Goal: Task Accomplishment & Management: Use online tool/utility

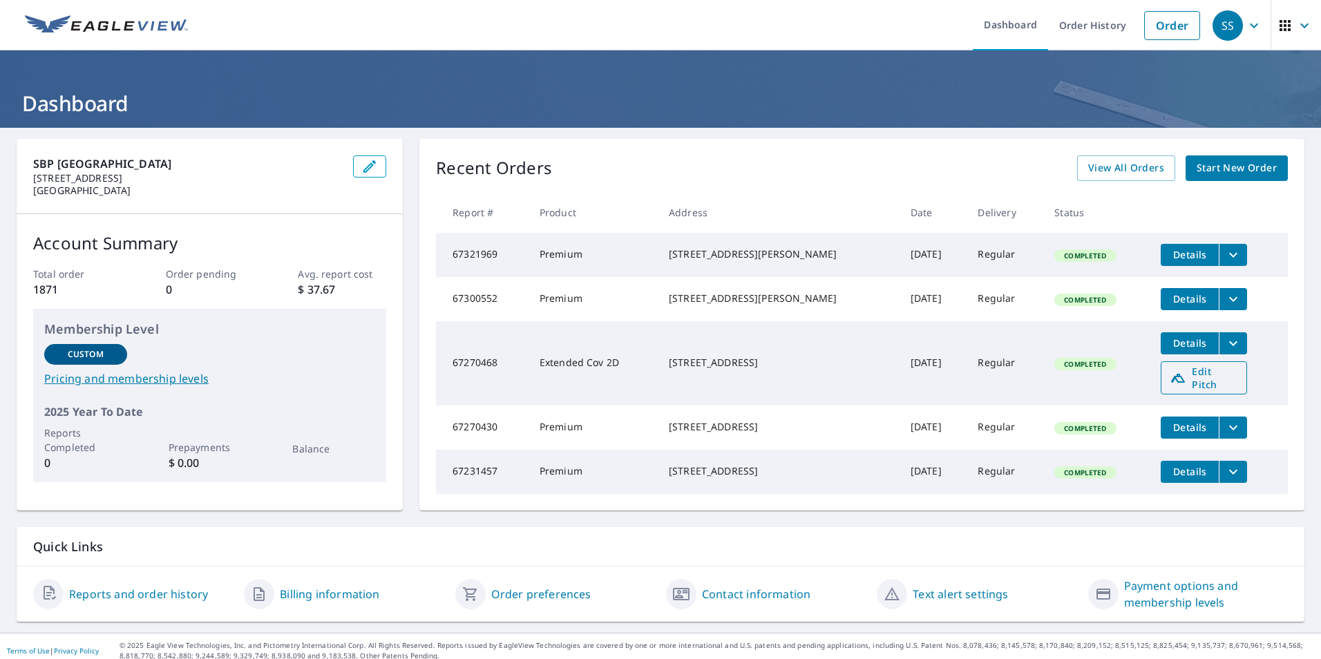
click at [1170, 379] on icon at bounding box center [1178, 378] width 17 height 17
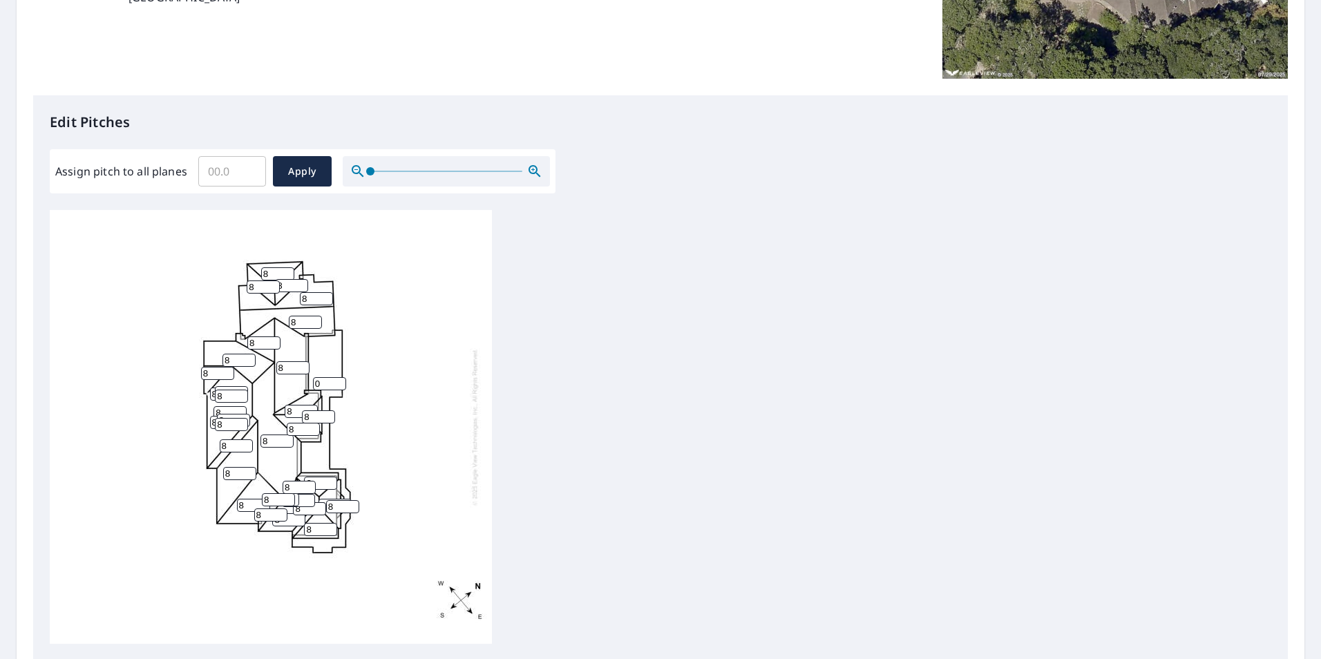
scroll to position [276, 0]
click at [236, 180] on input "Assign pitch to all planes" at bounding box center [232, 170] width 68 height 39
type input "8"
click at [286, 170] on span "Apply" at bounding box center [302, 170] width 37 height 17
type input "8"
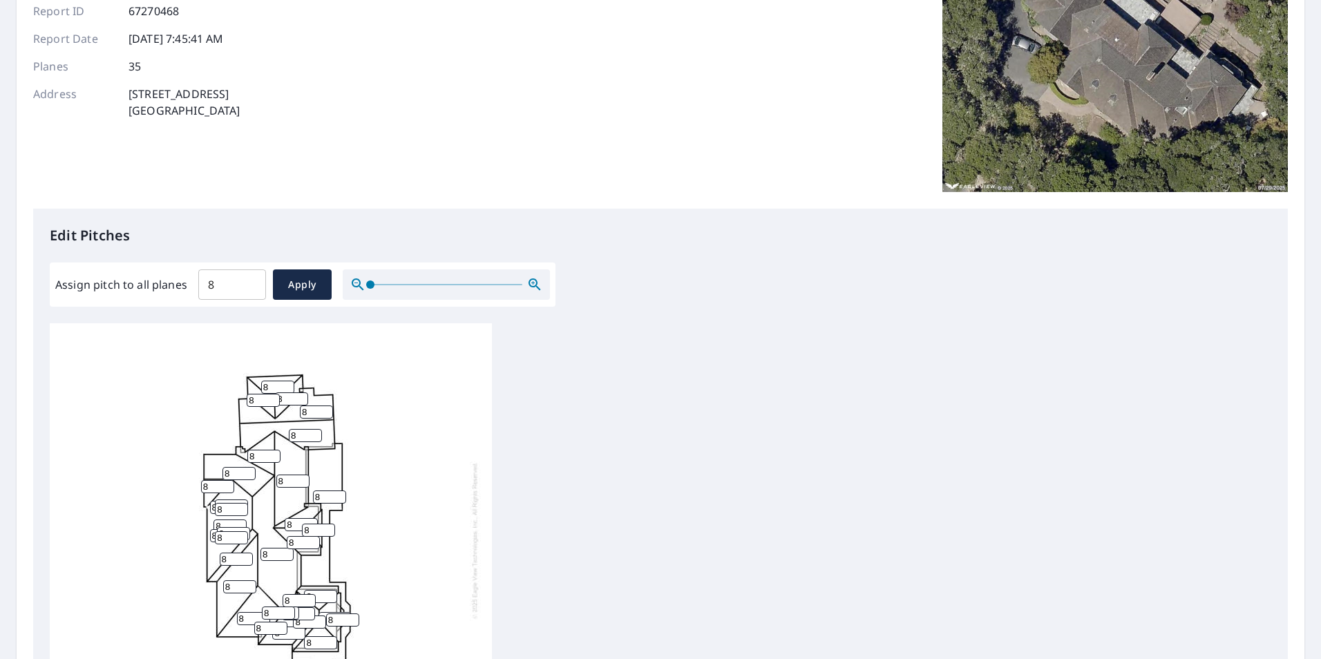
scroll to position [138, 0]
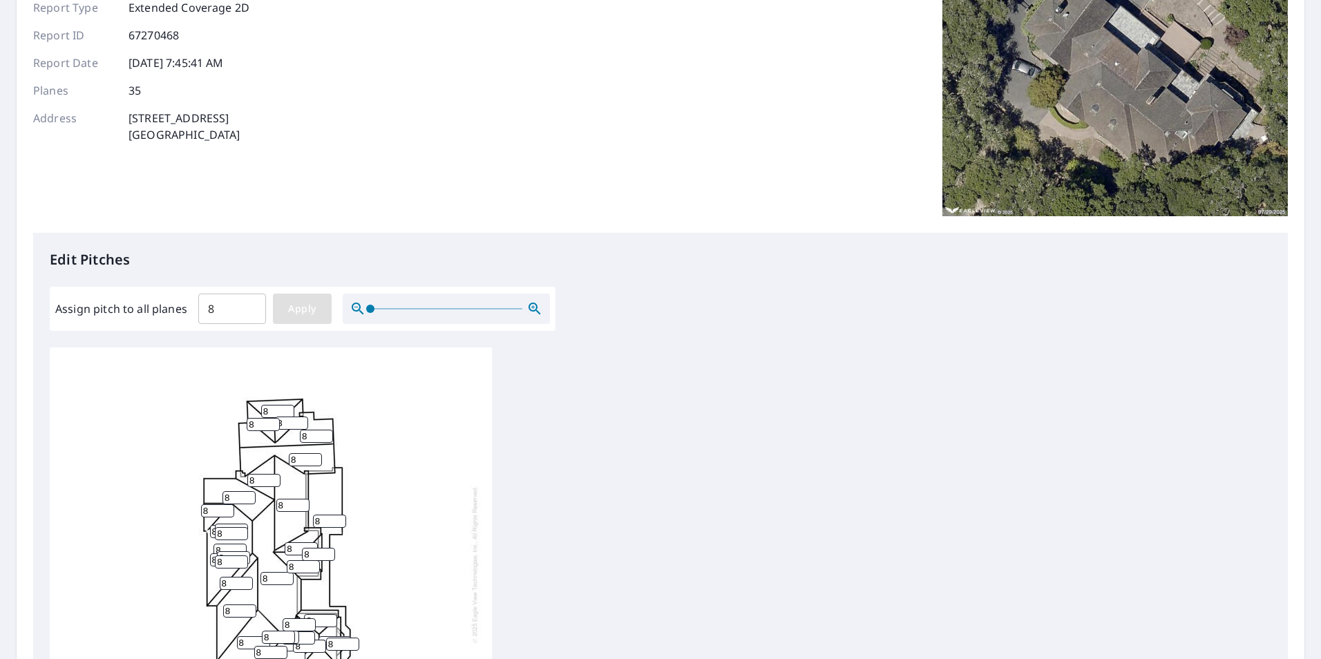
click at [322, 313] on button "Apply" at bounding box center [302, 309] width 59 height 30
click at [316, 317] on span "Apply" at bounding box center [302, 309] width 37 height 17
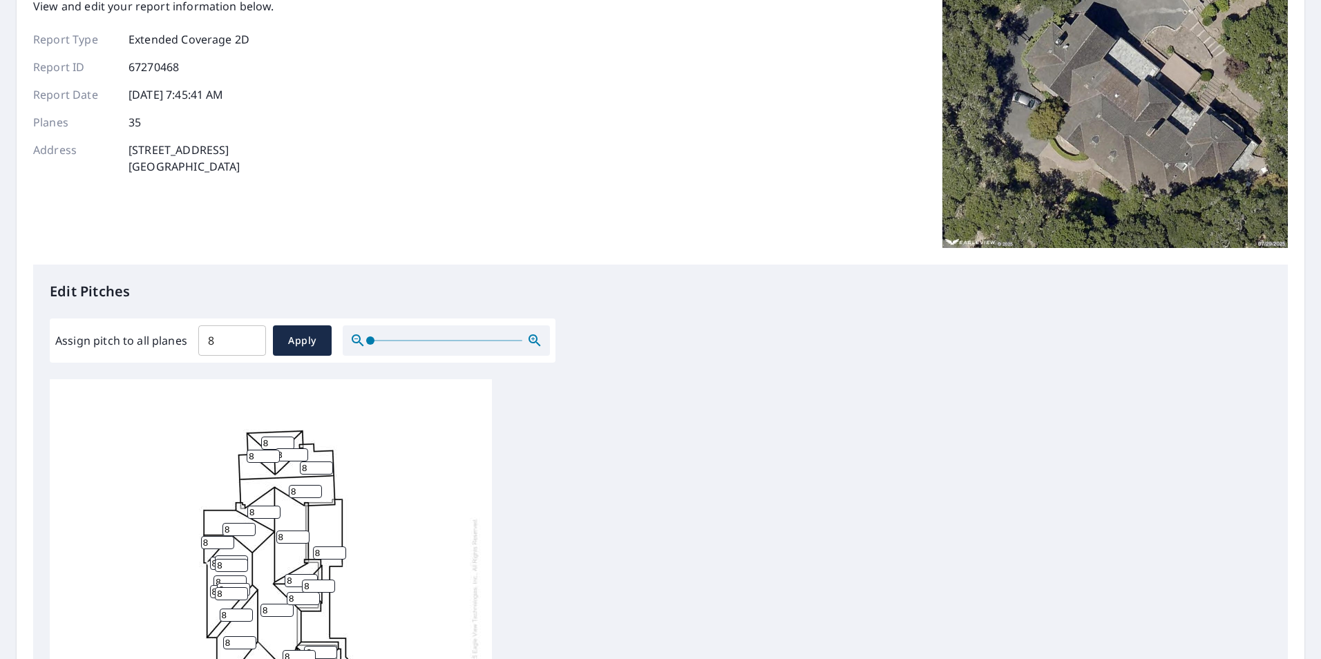
scroll to position [435, 0]
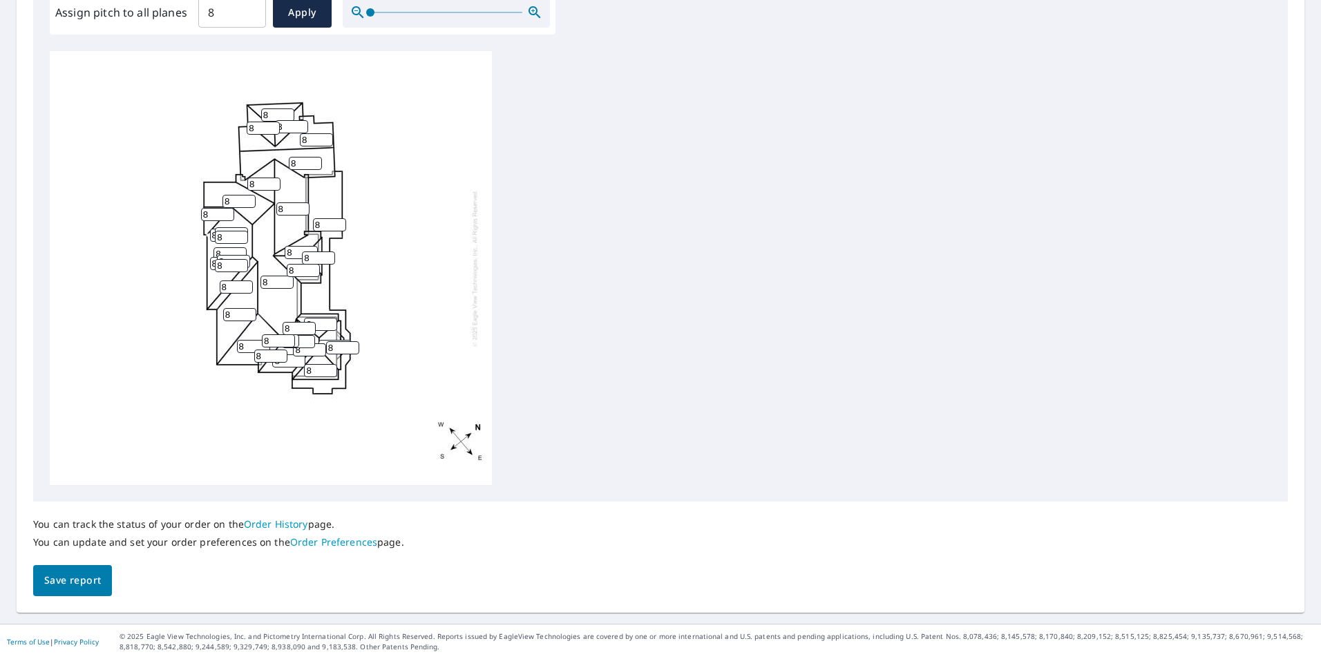
click at [64, 572] on button "Save report" at bounding box center [72, 580] width 79 height 31
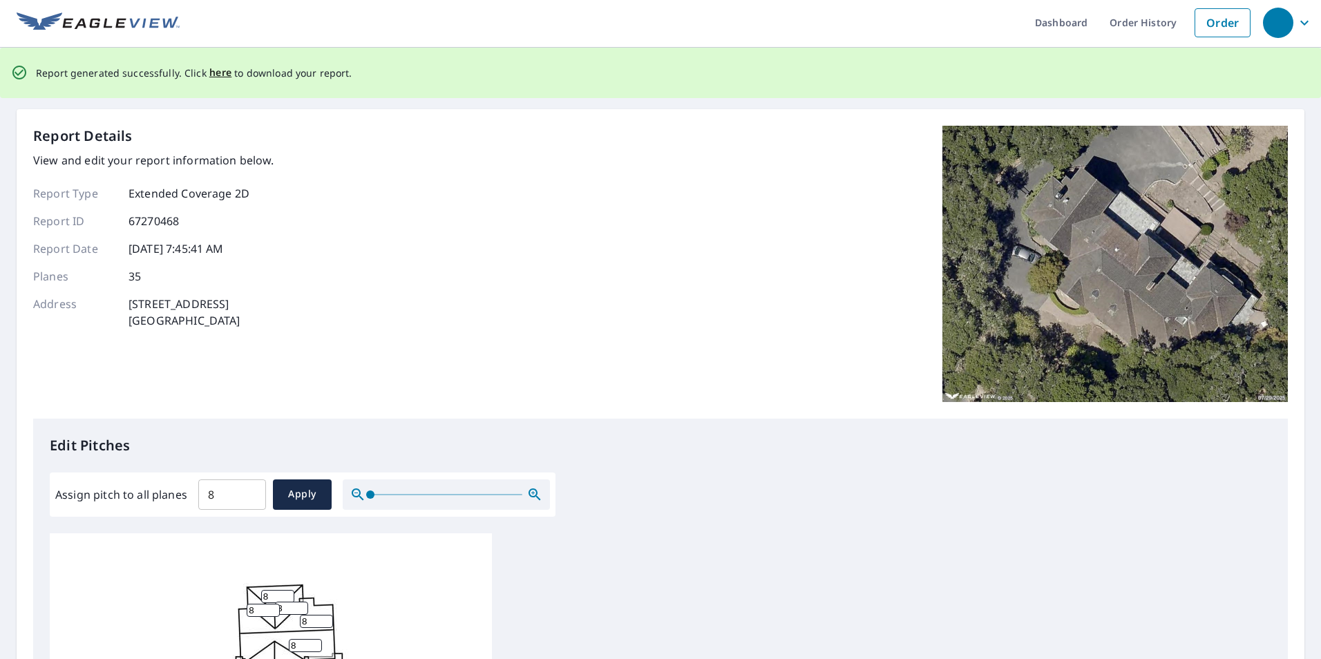
scroll to position [0, 0]
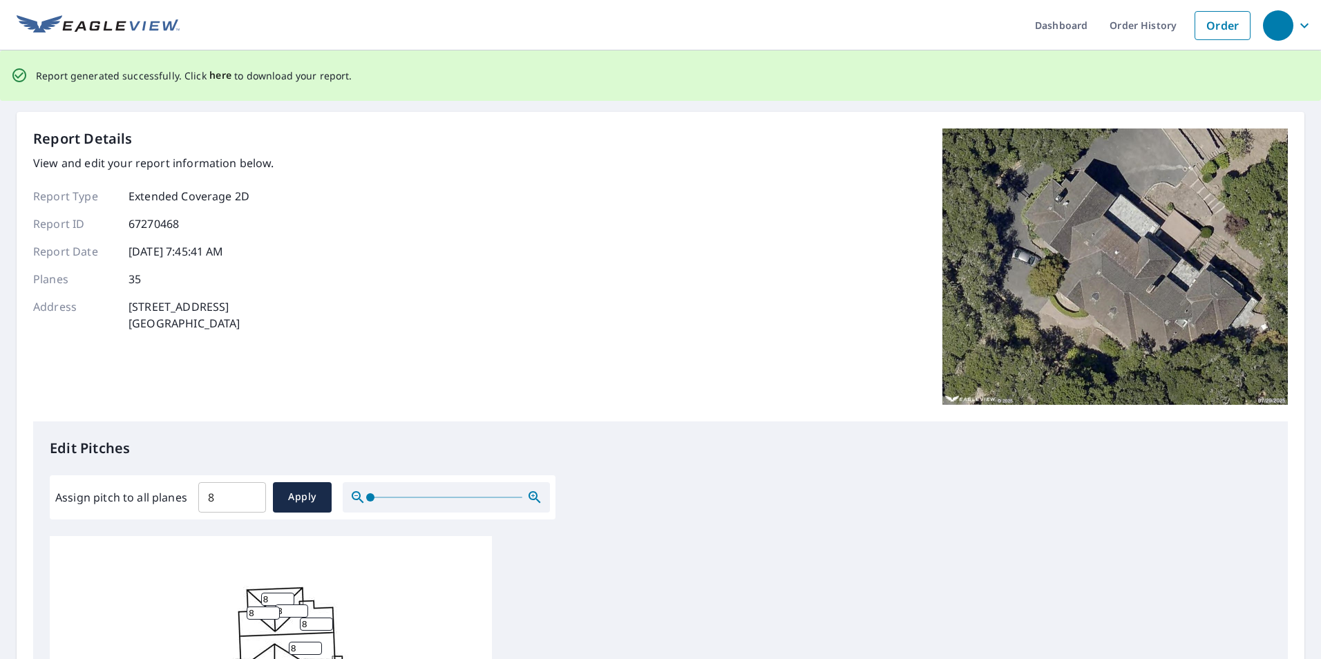
click at [209, 76] on span "here" at bounding box center [220, 75] width 23 height 17
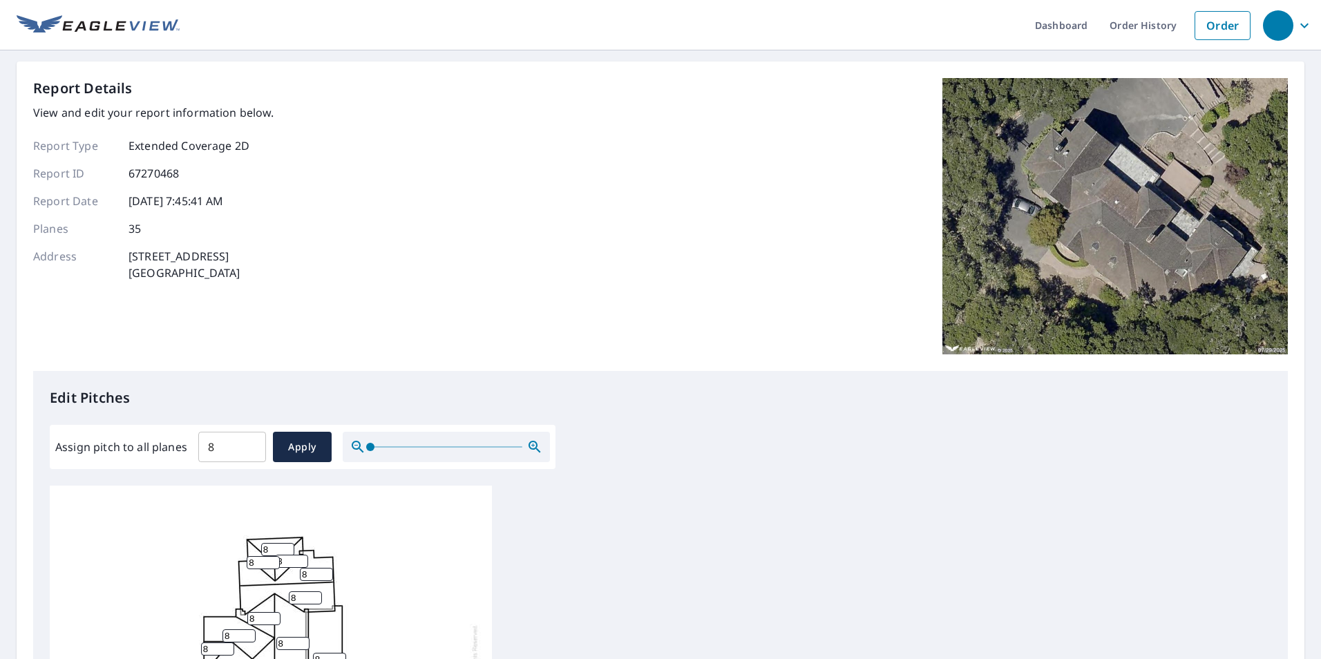
click at [879, 278] on div "Report Details View and edit your report information below. Report Type Extende…" at bounding box center [660, 224] width 1255 height 293
click at [806, 135] on div "Report Details View and edit your report information below. Report Type Extende…" at bounding box center [660, 224] width 1255 height 293
